Goal: Obtain resource: Obtain resource

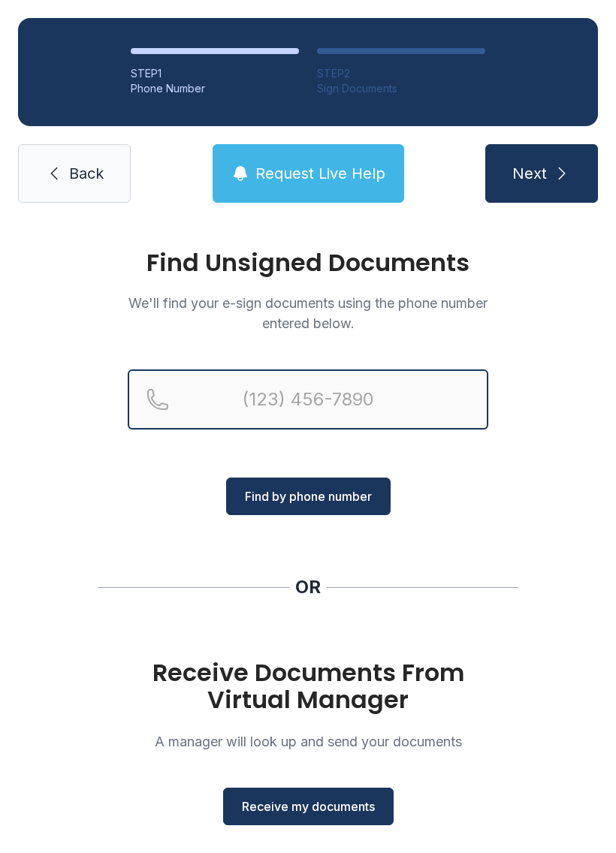
click at [209, 409] on input "Reservation phone number" at bounding box center [308, 399] width 360 height 60
type input "[PHONE_NUMBER]"
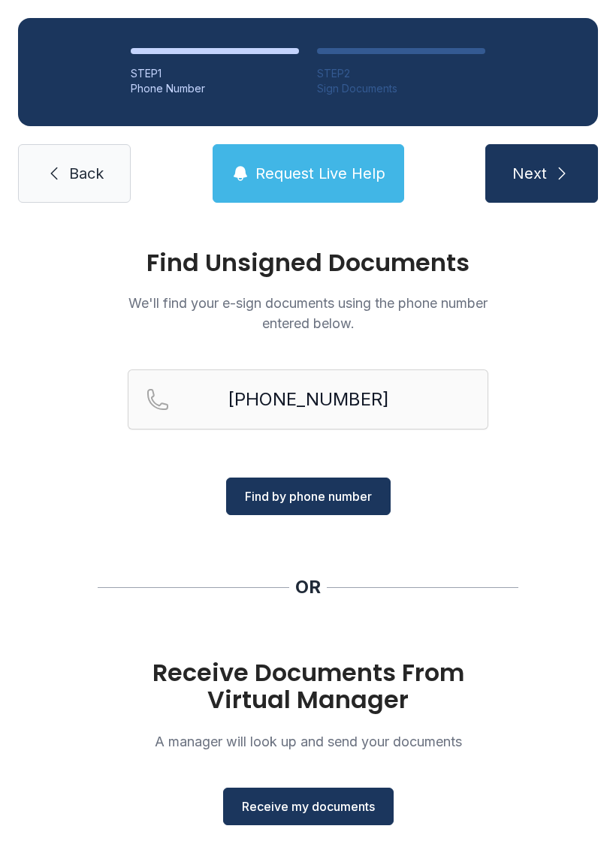
click at [338, 500] on span "Find by phone number" at bounding box center [308, 496] width 127 height 18
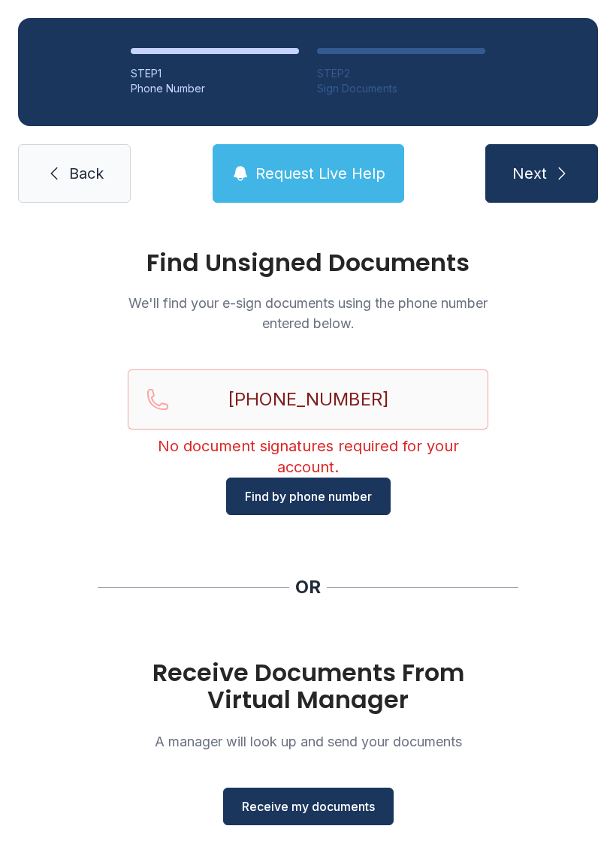
click at [80, 179] on span "Back" at bounding box center [86, 173] width 35 height 21
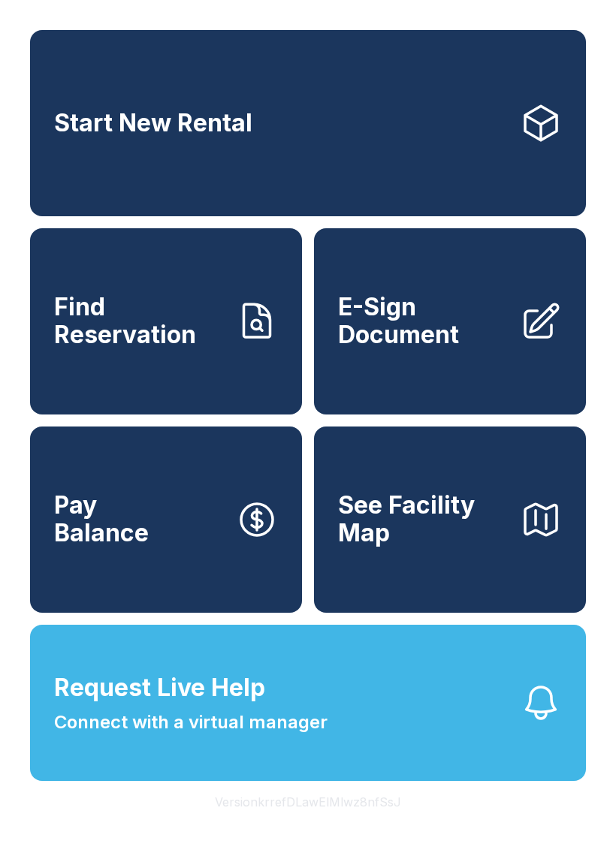
click at [532, 337] on icon at bounding box center [541, 320] width 33 height 33
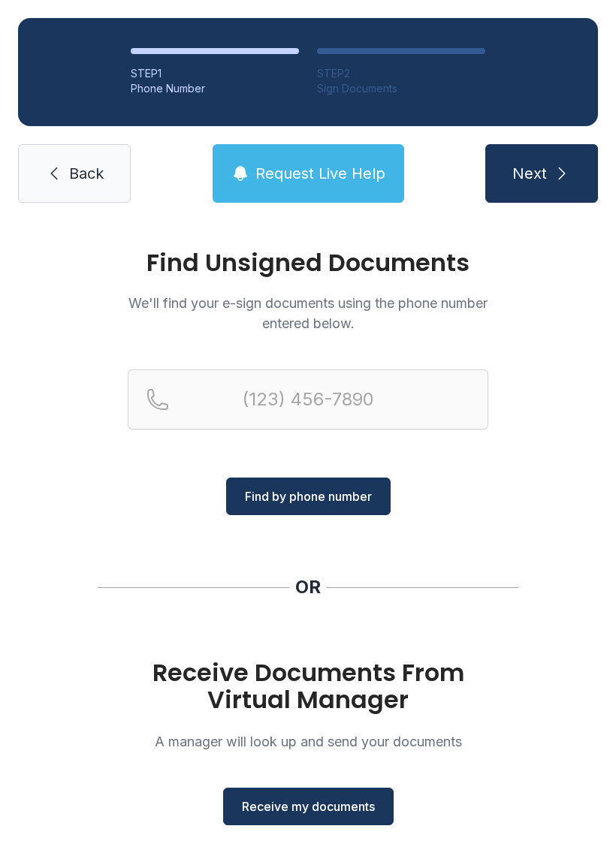
click at [320, 806] on span "Receive my documents" at bounding box center [308, 806] width 133 height 18
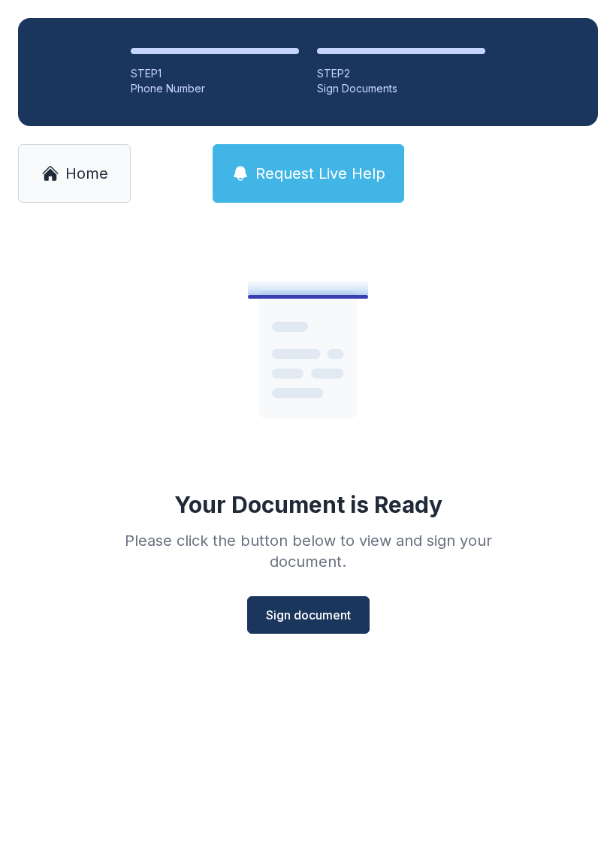
click at [321, 623] on span "Sign document" at bounding box center [308, 615] width 85 height 18
click at [77, 179] on span "Home" at bounding box center [86, 173] width 43 height 21
